Goal: Feedback & Contribution: Submit feedback/report problem

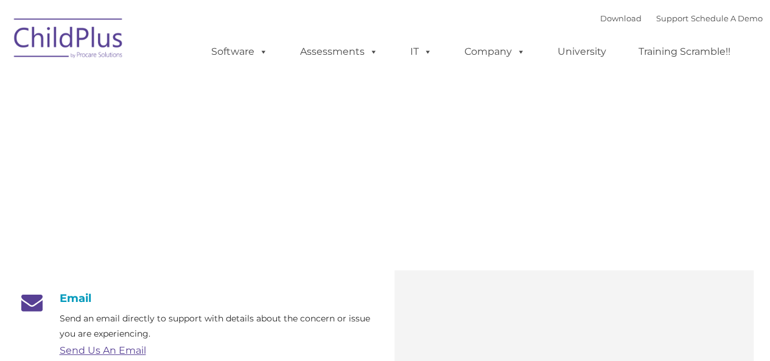
type input ""
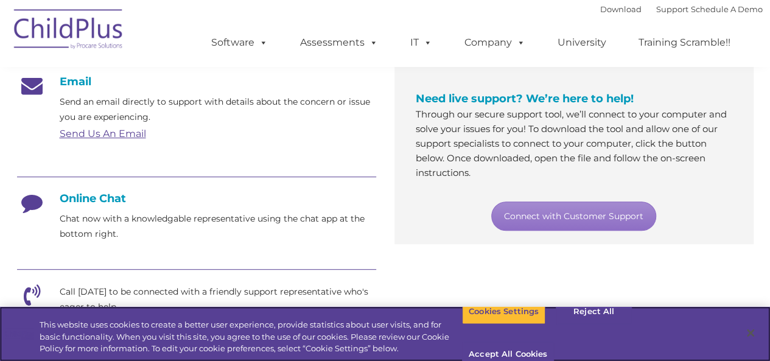
scroll to position [218, 0]
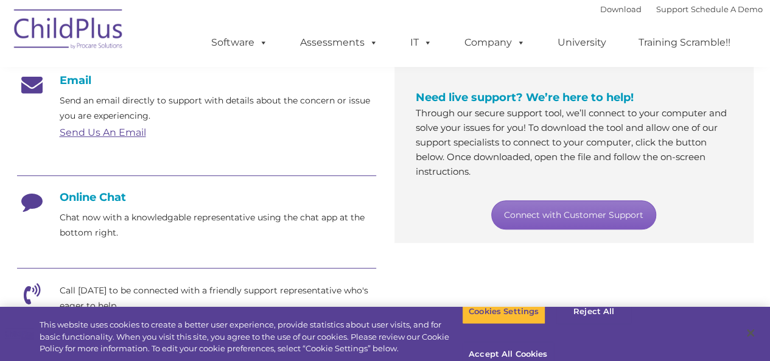
click at [590, 218] on link "Connect with Customer Support" at bounding box center [573, 214] width 165 height 29
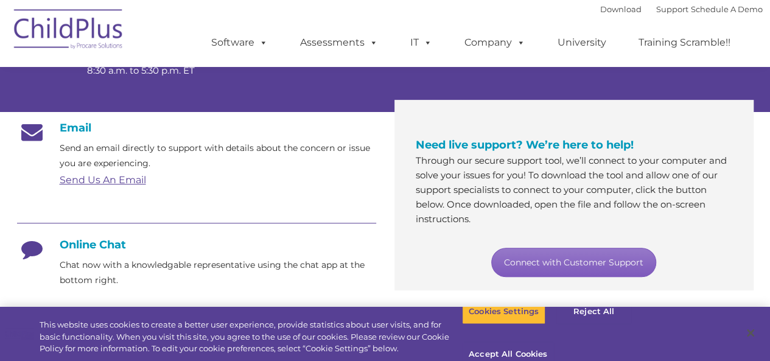
scroll to position [166, 0]
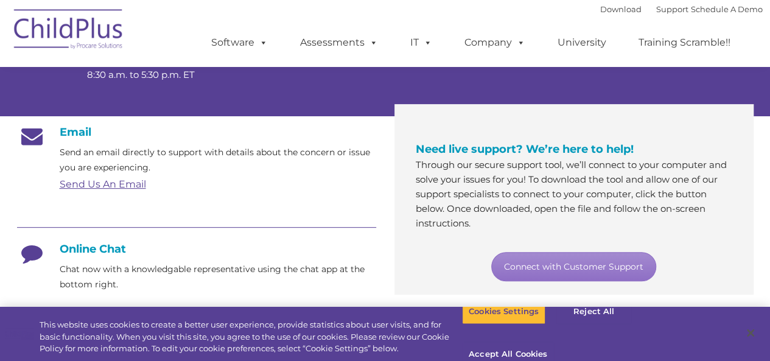
click at [91, 172] on p "Send an email directly to support with details about the concern or issue you a…" at bounding box center [218, 160] width 317 height 30
click at [99, 189] on link "Send Us An Email" at bounding box center [103, 184] width 86 height 12
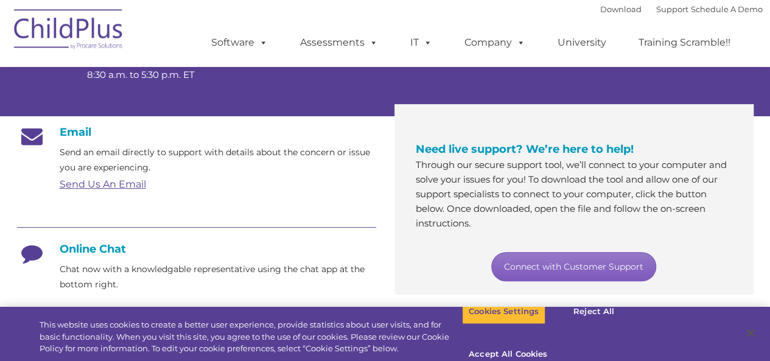
click at [556, 266] on link "Connect with Customer Support" at bounding box center [573, 266] width 165 height 29
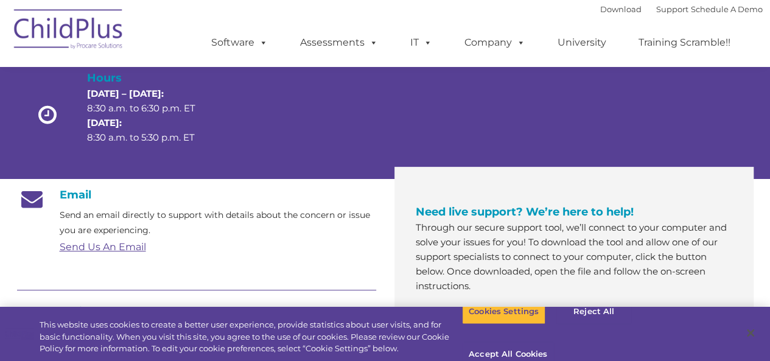
scroll to position [0, 0]
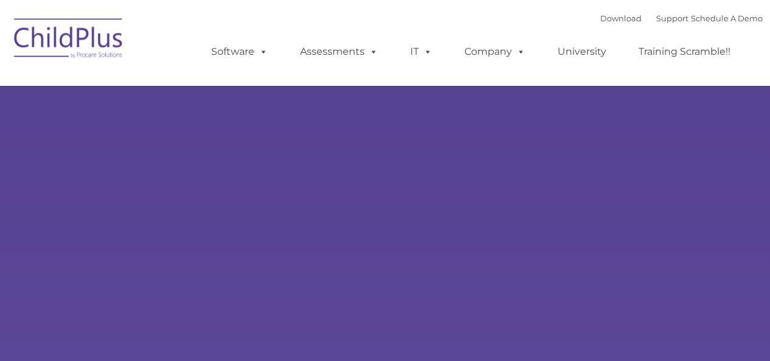
type input ""
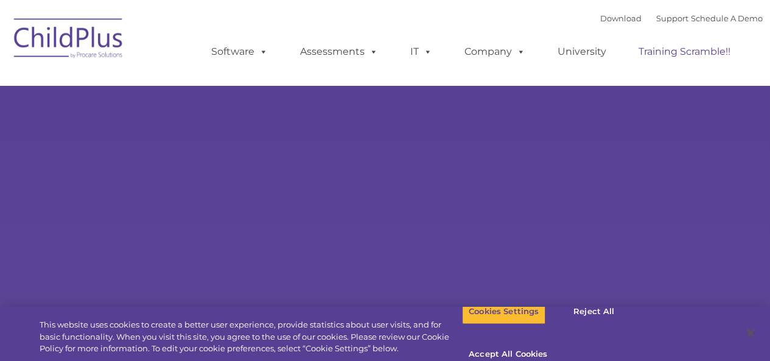
select select "MEDIUM"
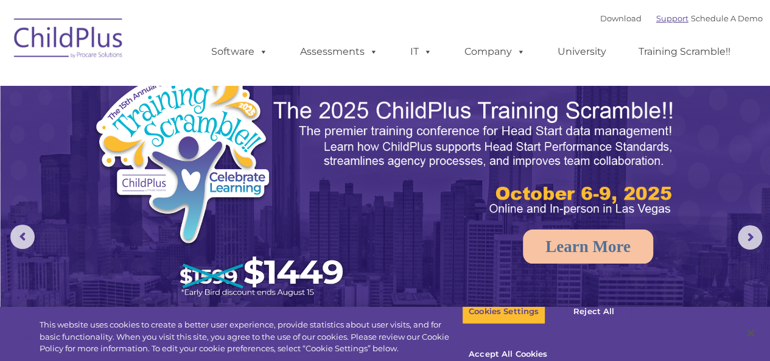
click at [659, 18] on link "Support" at bounding box center [672, 18] width 32 height 10
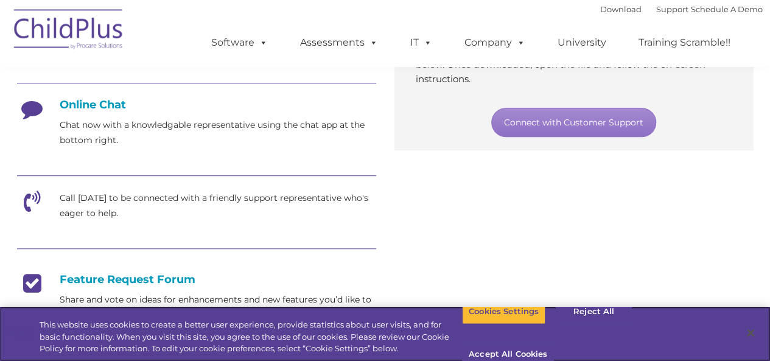
drag, startPoint x: 777, startPoint y: 40, endPoint x: 751, endPoint y: 128, distance: 92.5
click at [751, 128] on html "Download Support | Schedule A Demo  MENU MENU Software ChildPlus: The original…" at bounding box center [385, 289] width 770 height 1199
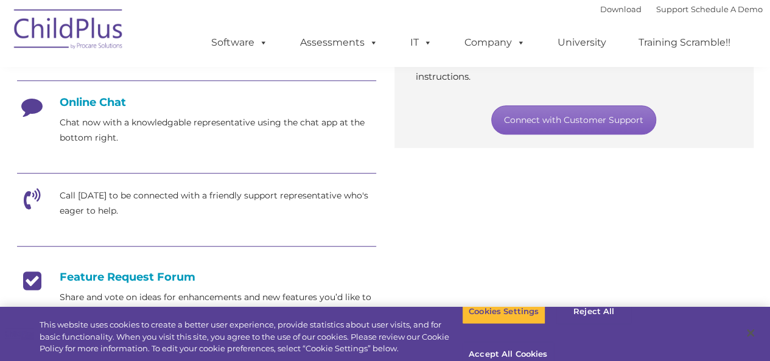
click at [534, 113] on link "Connect with Customer Support" at bounding box center [573, 119] width 165 height 29
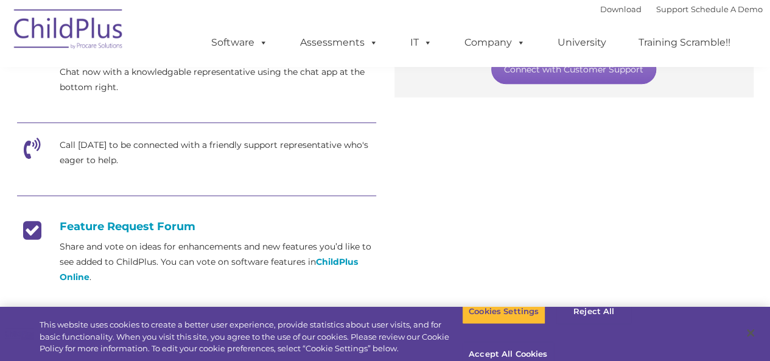
scroll to position [348, 0]
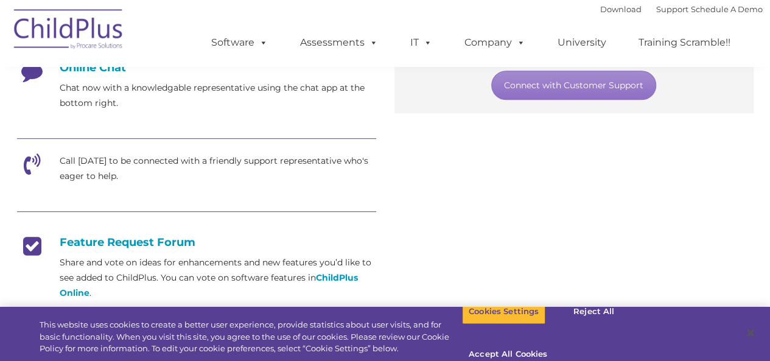
click at [282, 160] on p "Call today to be connected with a friendly support representative who's eager t…" at bounding box center [218, 168] width 317 height 30
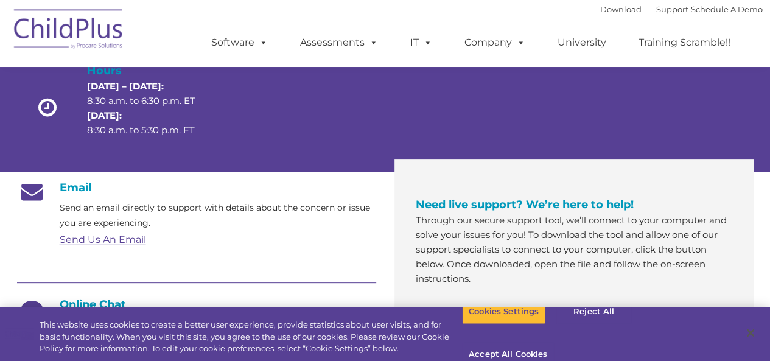
scroll to position [0, 0]
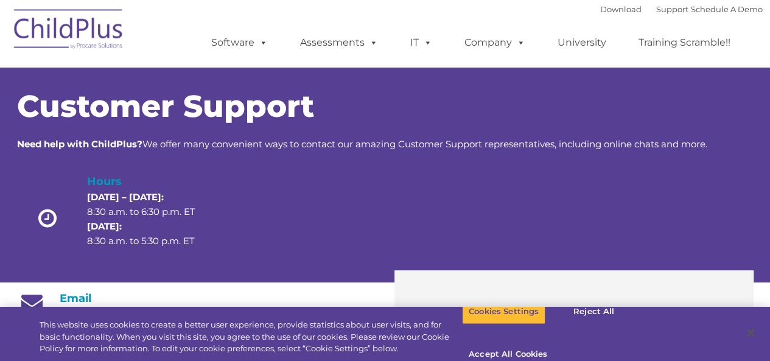
click at [55, 18] on img at bounding box center [69, 31] width 122 height 61
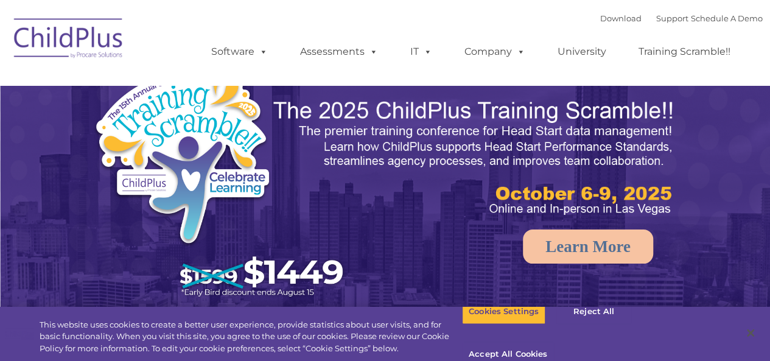
select select "MEDIUM"
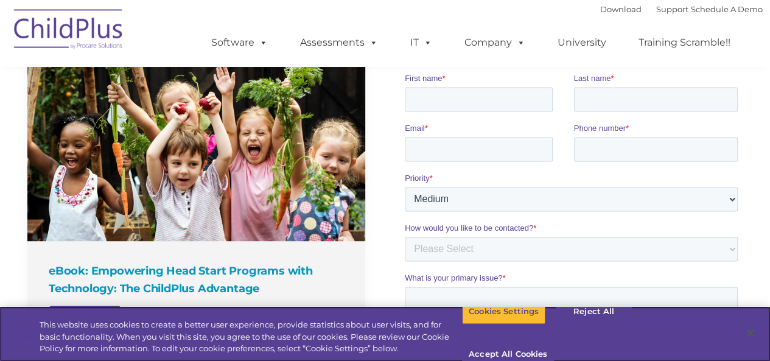
scroll to position [757, 0]
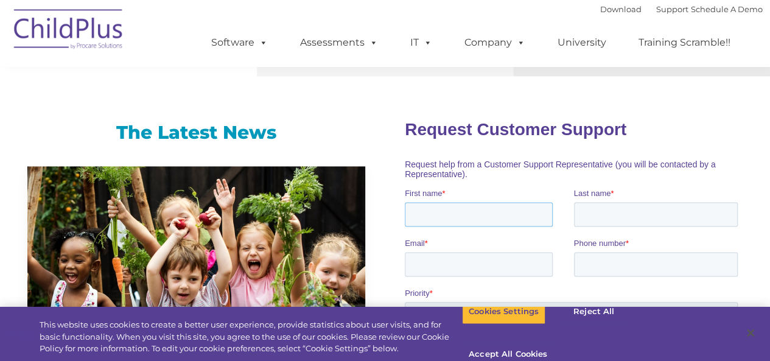
click at [531, 215] on input "First name *" at bounding box center [479, 213] width 148 height 24
type input "[PERSON_NAME]"
click at [595, 212] on input "Last name *" at bounding box center [656, 213] width 164 height 24
type input "[PERSON_NAME]"
click at [505, 257] on input "Email *" at bounding box center [479, 263] width 148 height 24
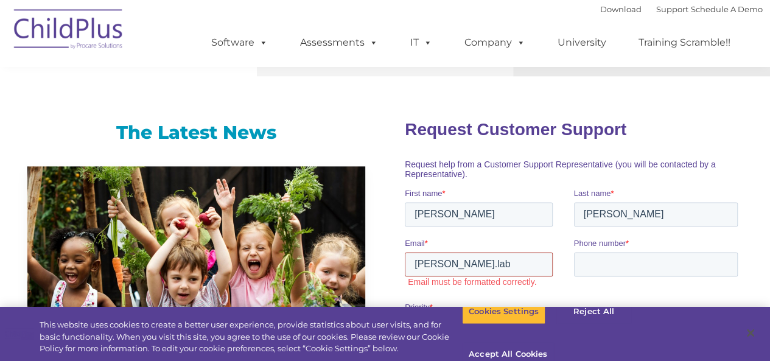
type input "[PERSON_NAME][EMAIL_ADDRESS][PERSON_NAME][DOMAIN_NAME]"
type input "9546580322"
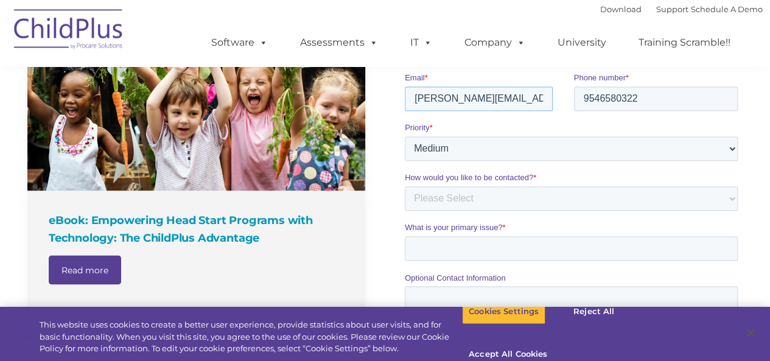
scroll to position [931, 0]
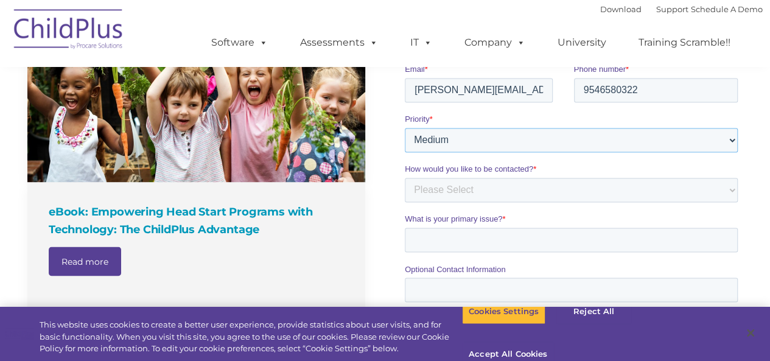
click at [712, 145] on select "Please Select Low Medium High" at bounding box center [571, 140] width 333 height 24
select select "HIGH"
click at [405, 152] on select "Please Select Low Medium High" at bounding box center [571, 140] width 333 height 24
click at [581, 189] on select "Please Select Phone Email" at bounding box center [571, 190] width 333 height 24
select select "Phone"
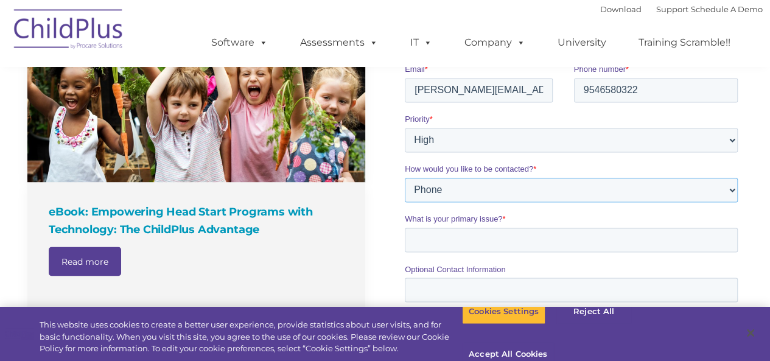
click at [405, 202] on select "Please Select Phone Email" at bounding box center [571, 190] width 333 height 24
click at [533, 192] on select "Please Select Phone Email" at bounding box center [571, 190] width 333 height 24
click at [511, 250] on input "What is your primary issue? *" at bounding box center [571, 240] width 333 height 24
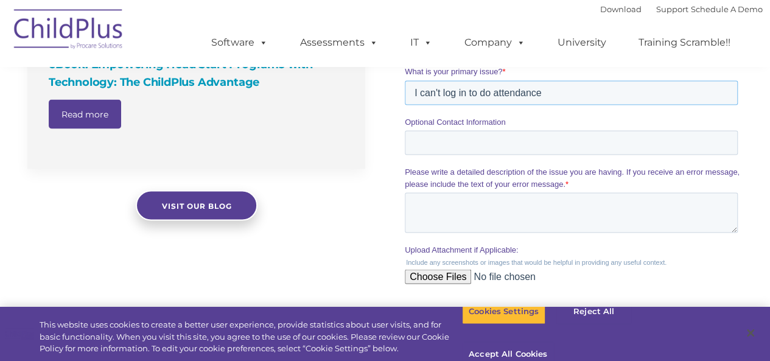
scroll to position [1076, 0]
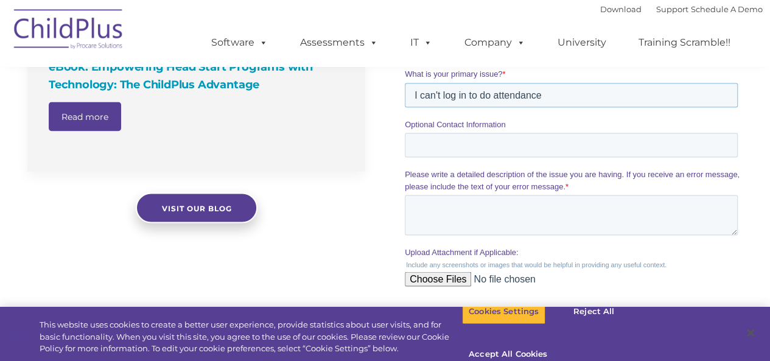
type input "I can't log in to do attendance"
click at [657, 149] on input "Optional Contact Information" at bounding box center [571, 145] width 333 height 24
type input "Please call after 12:30 PM"
click at [589, 210] on textarea "Please write a detailed description of the issue you are having. If you receive…" at bounding box center [571, 215] width 333 height 40
type textarea "See error message attached"
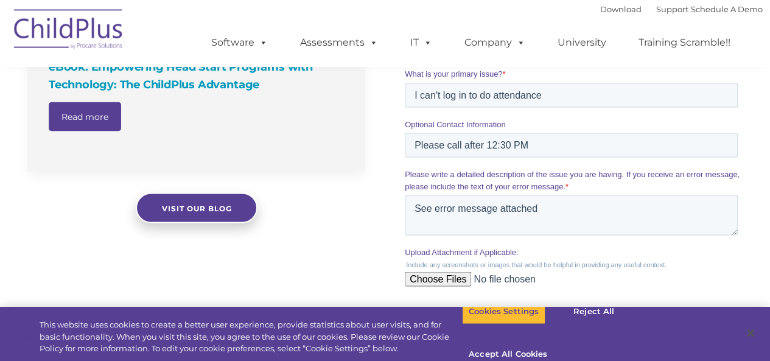
click at [457, 273] on input "Upload Attachment if Applicable:" at bounding box center [571, 283] width 333 height 24
type input "C:\fakepath\Capture.PNG"
click at [537, 148] on input "Please call after 12:30 PM" at bounding box center [571, 145] width 333 height 24
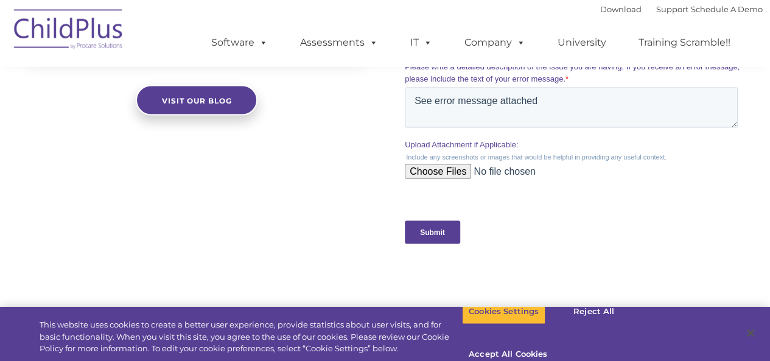
scroll to position [1216, 0]
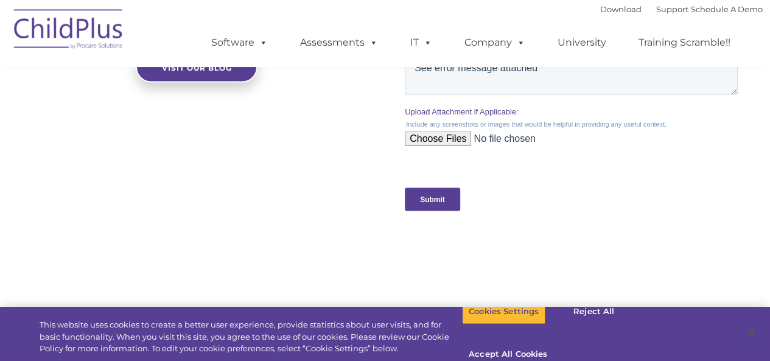
type input "Please call after 12:30 PM. Email is fine if before 12:30 PM."
click at [446, 198] on input "Submit" at bounding box center [432, 199] width 55 height 23
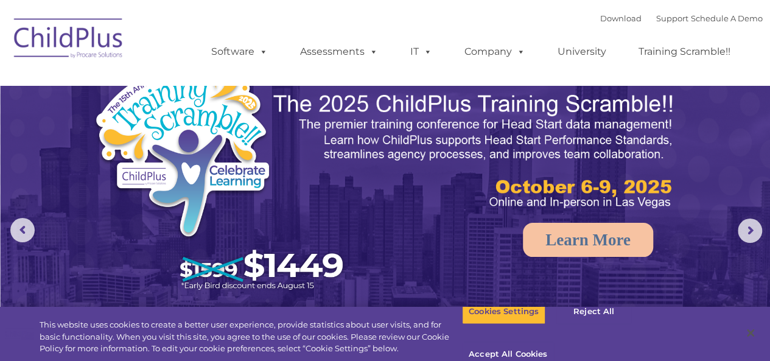
scroll to position [16, 0]
